Goal: Navigation & Orientation: Find specific page/section

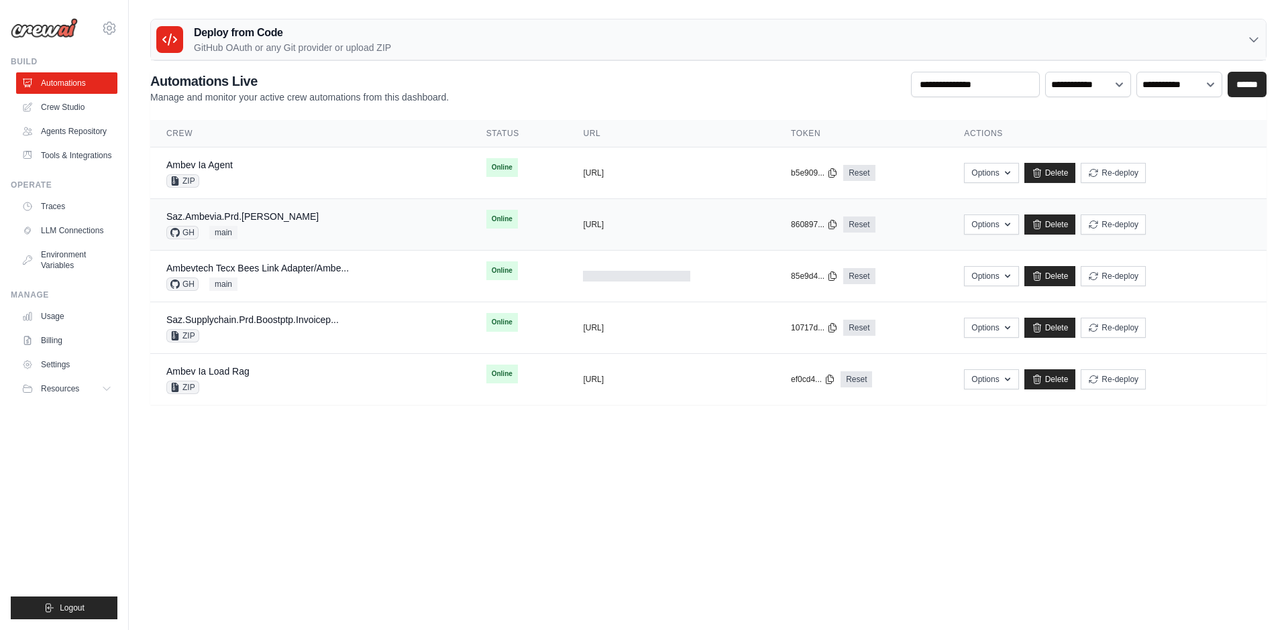
click at [368, 221] on div "Saz.Ambevia.Prd.Aida GH main" at bounding box center [310, 225] width 288 height 30
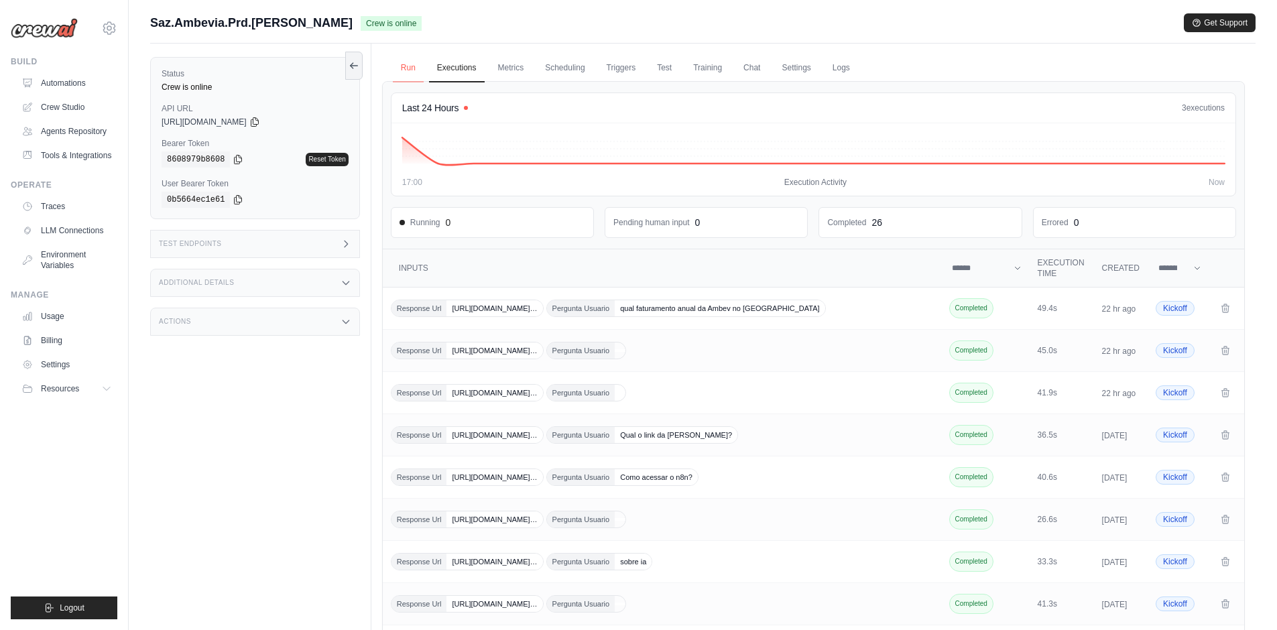
click at [417, 68] on link "Run" at bounding box center [408, 68] width 31 height 28
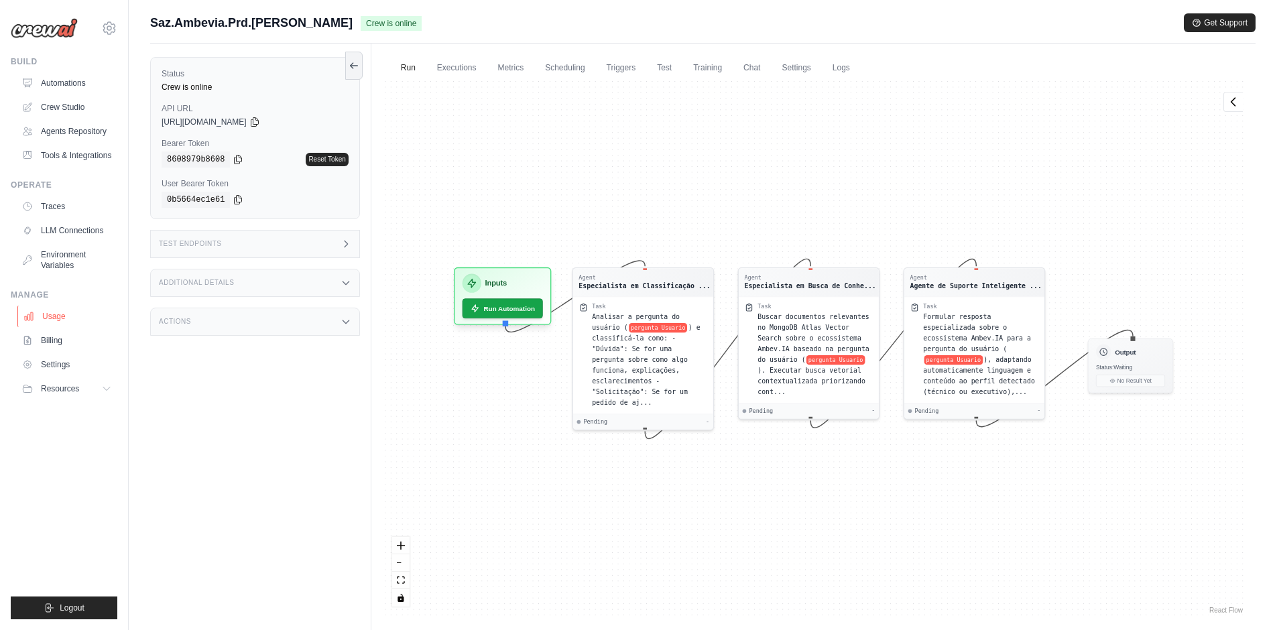
click at [48, 320] on link "Usage" at bounding box center [67, 316] width 101 height 21
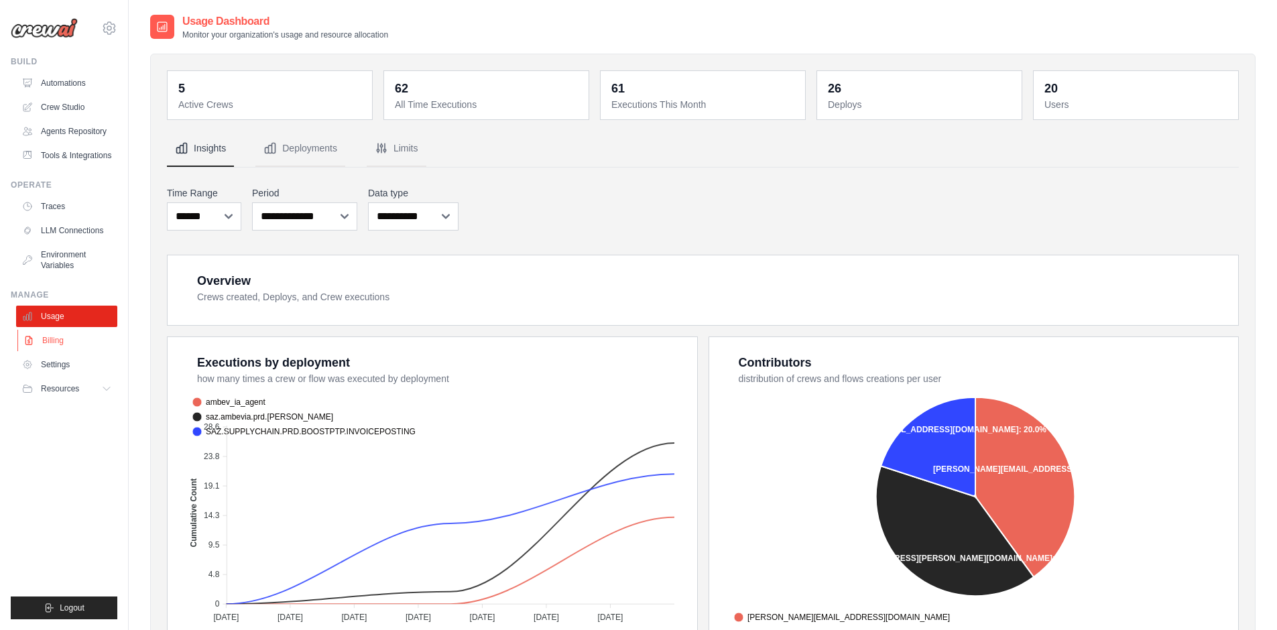
click at [52, 336] on link "Billing" at bounding box center [67, 340] width 101 height 21
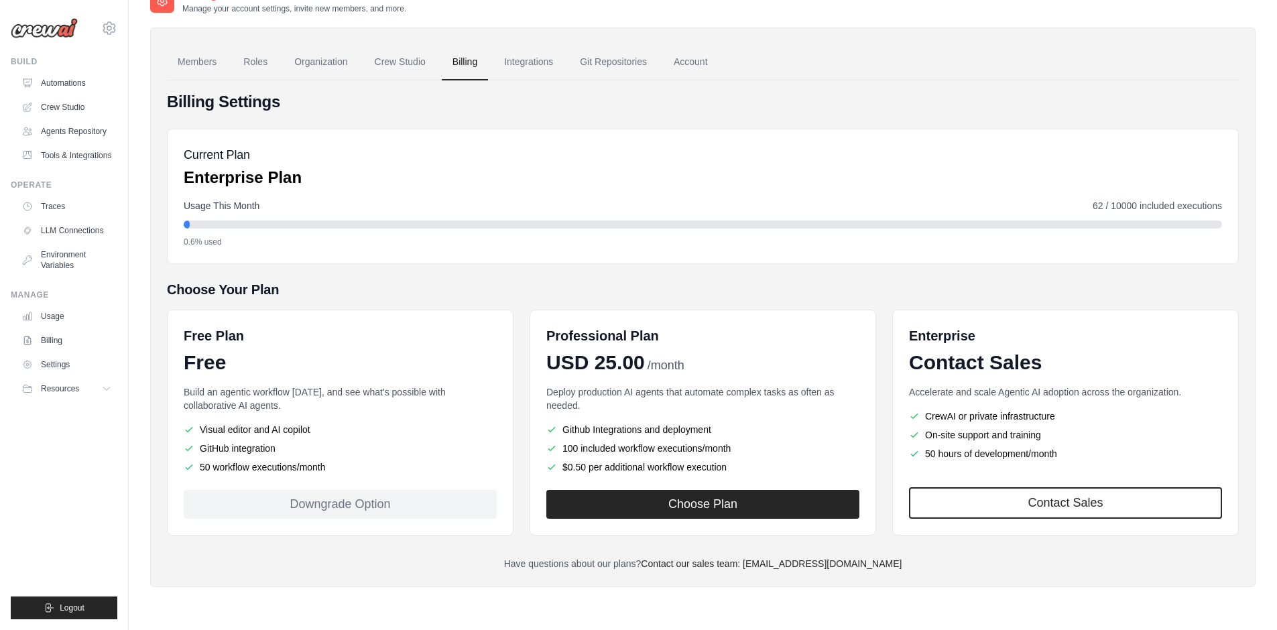
scroll to position [27, 0]
click at [58, 82] on link "Automations" at bounding box center [67, 82] width 101 height 21
click at [68, 80] on link "Automations" at bounding box center [67, 82] width 101 height 21
